Goal: Check status

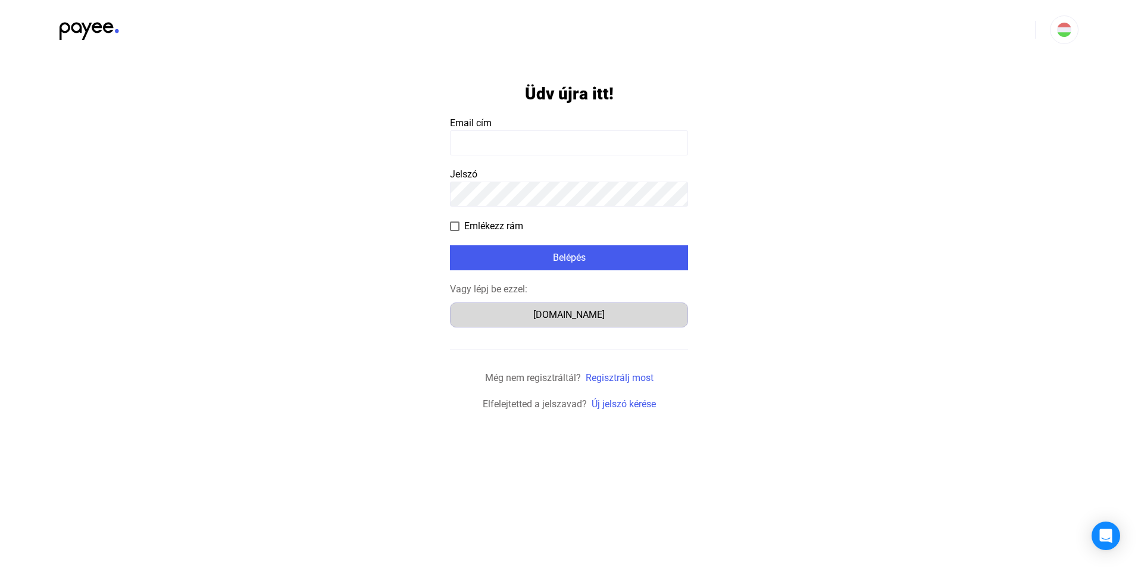
click at [567, 315] on div "[DOMAIN_NAME]" at bounding box center [569, 315] width 230 height 14
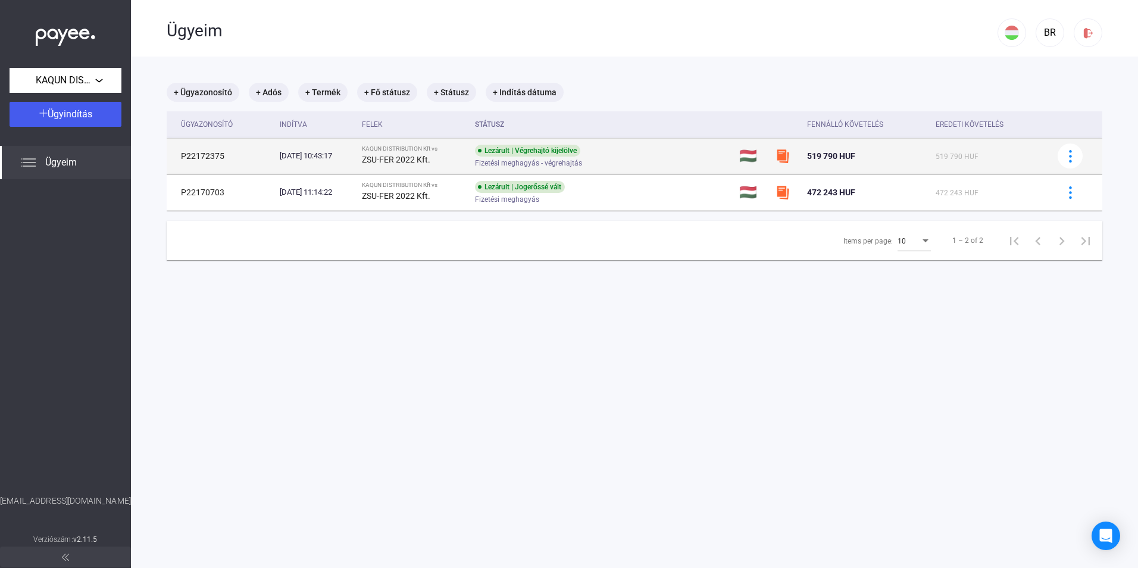
click at [511, 148] on div "Lezárult | Végrehajtó kijelölve" at bounding box center [527, 151] width 105 height 12
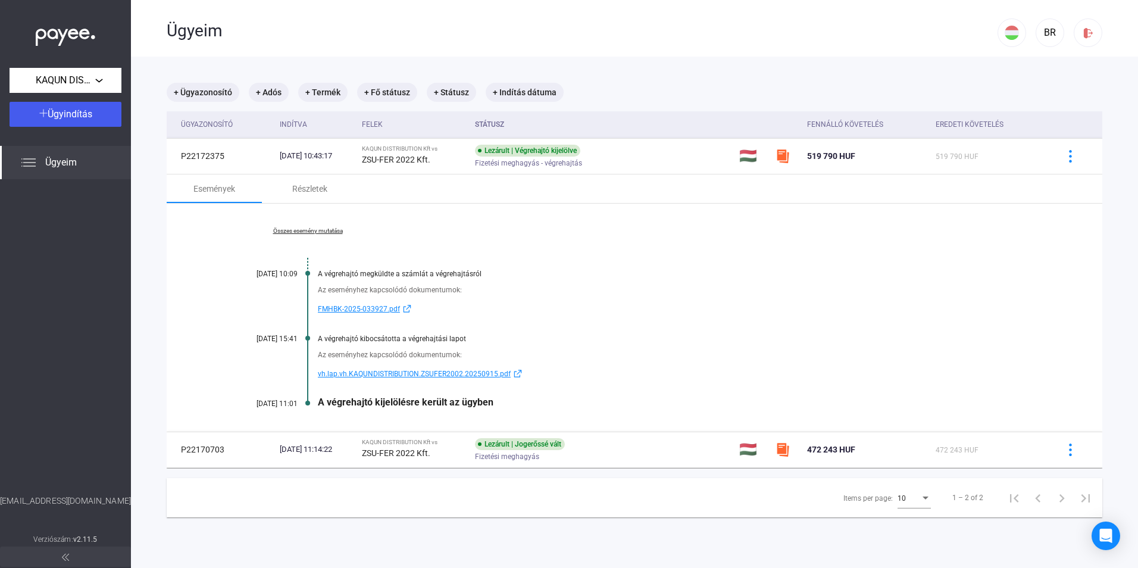
click at [426, 402] on div "A végrehajtó kijelölésre került az ügyben" at bounding box center [680, 402] width 725 height 11
